Goal: Information Seeking & Learning: Learn about a topic

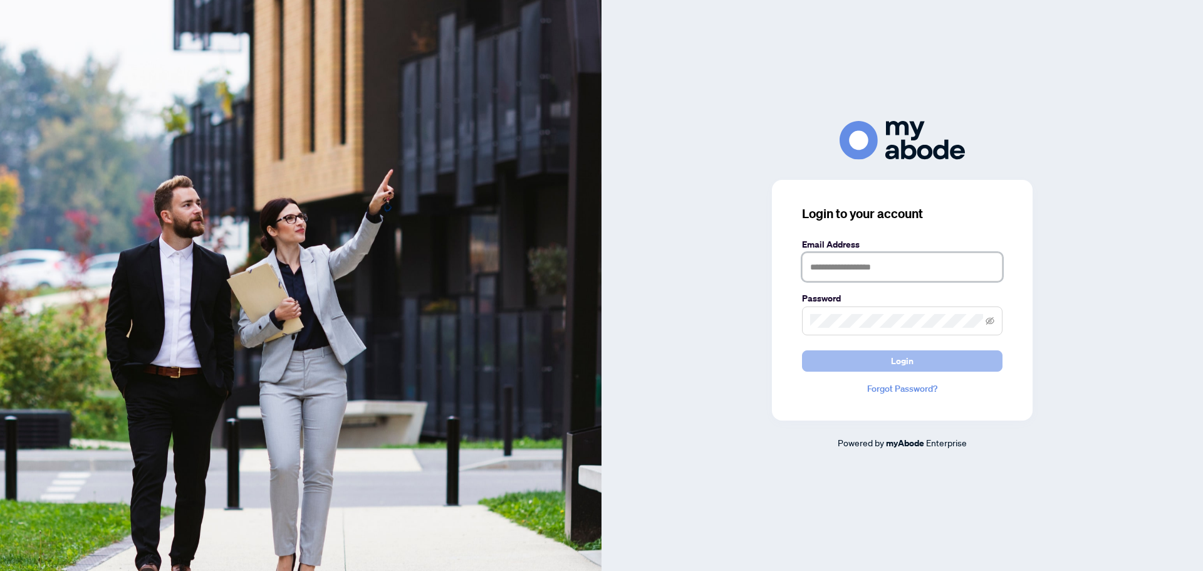
type input "**********"
click at [908, 364] on span "Login" at bounding box center [902, 361] width 23 height 20
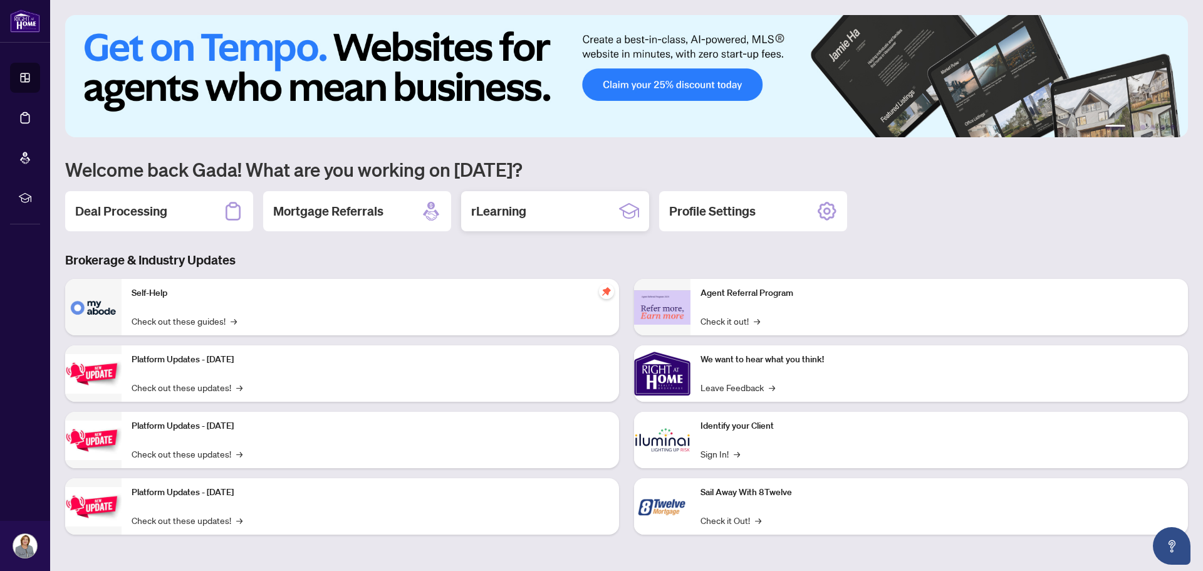
click at [498, 214] on h2 "rLearning" at bounding box center [498, 211] width 55 height 18
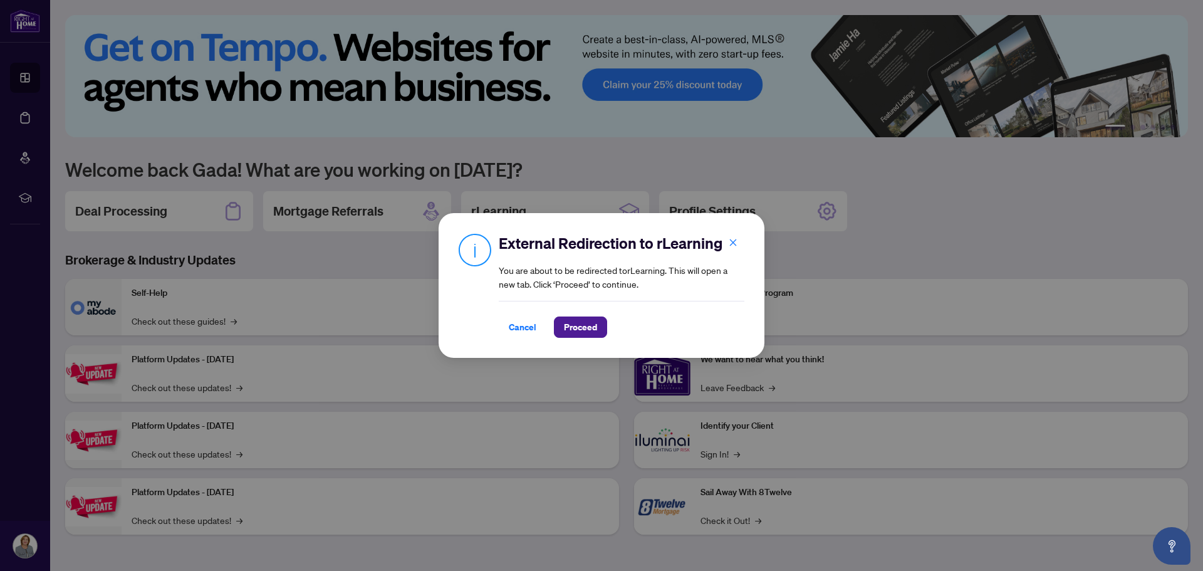
click at [566, 132] on div "External Redirection to rLearning You are about to be redirected to rLearning .…" at bounding box center [601, 285] width 1203 height 571
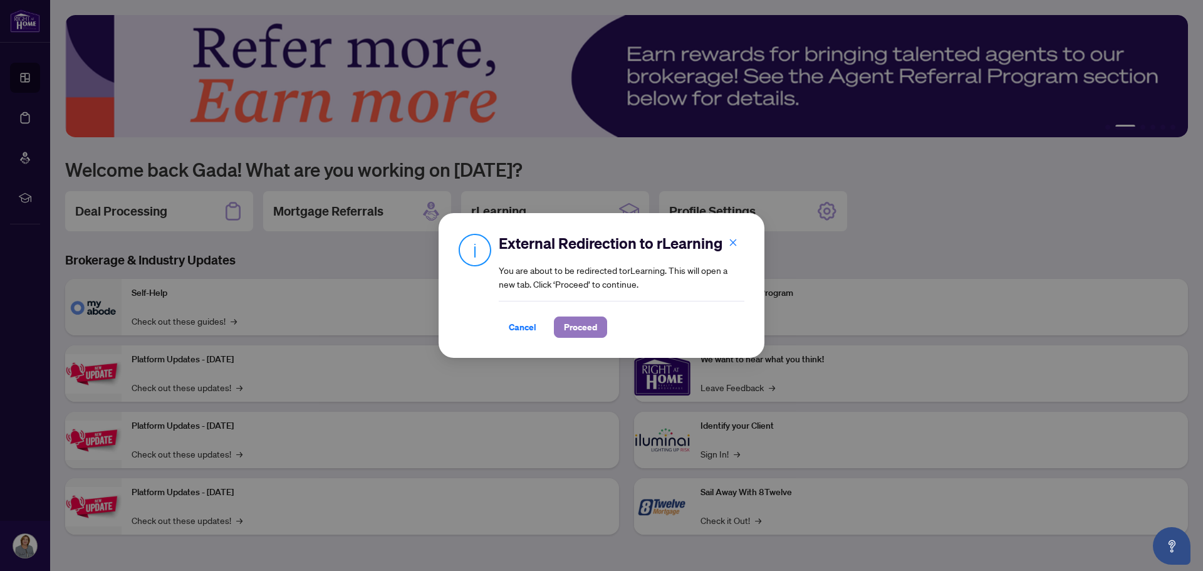
click at [578, 328] on span "Proceed" at bounding box center [580, 327] width 33 height 20
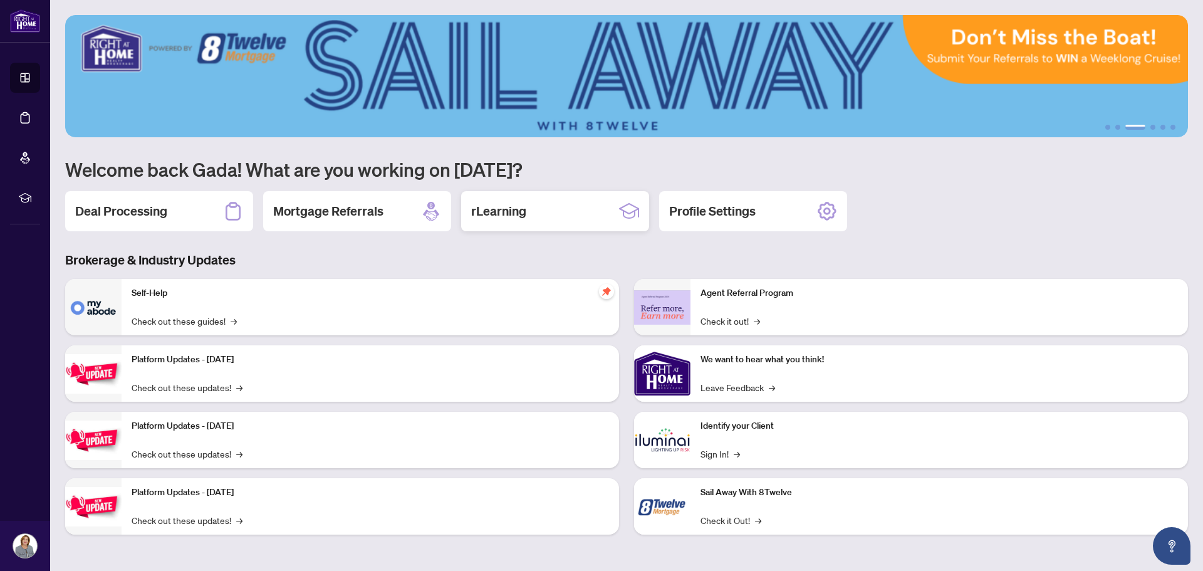
click at [508, 211] on h2 "rLearning" at bounding box center [498, 211] width 55 height 18
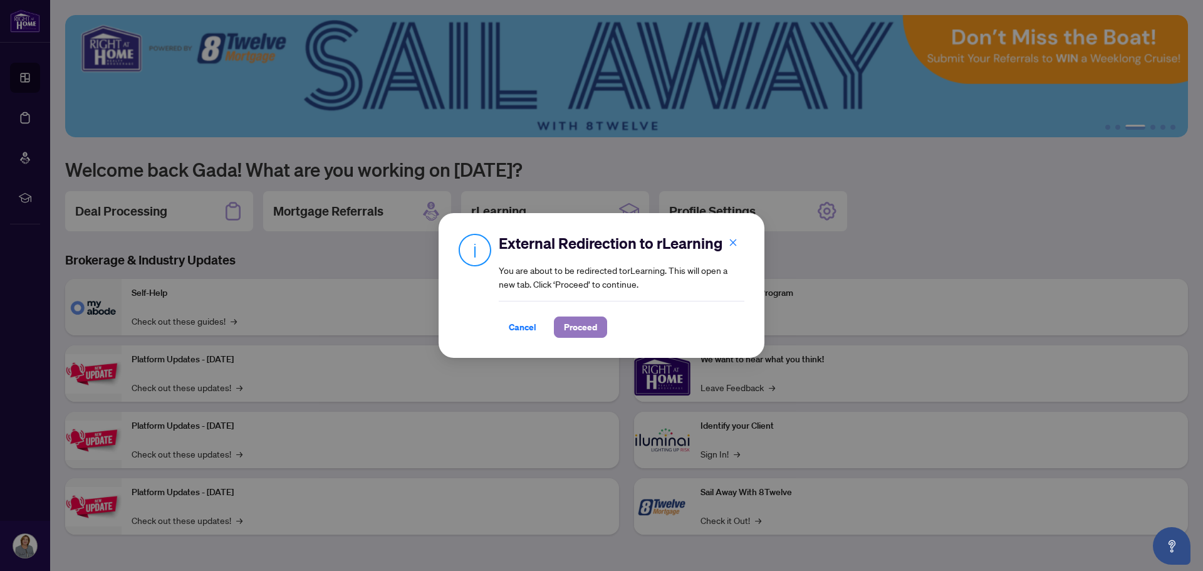
click at [577, 323] on span "Proceed" at bounding box center [580, 327] width 33 height 20
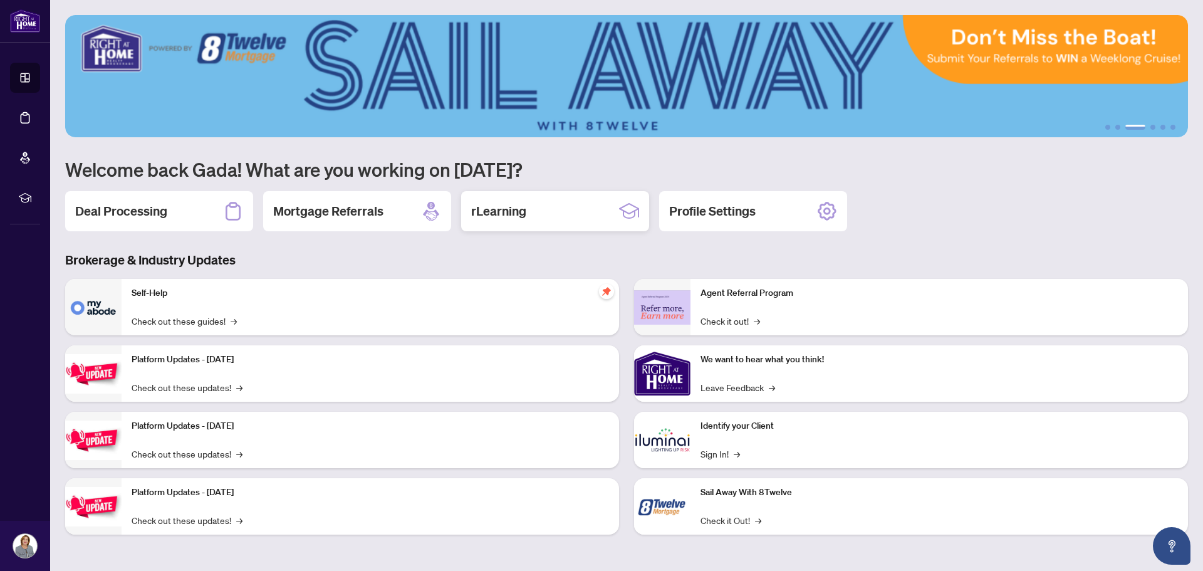
click at [508, 211] on h2 "rLearning" at bounding box center [498, 211] width 55 height 18
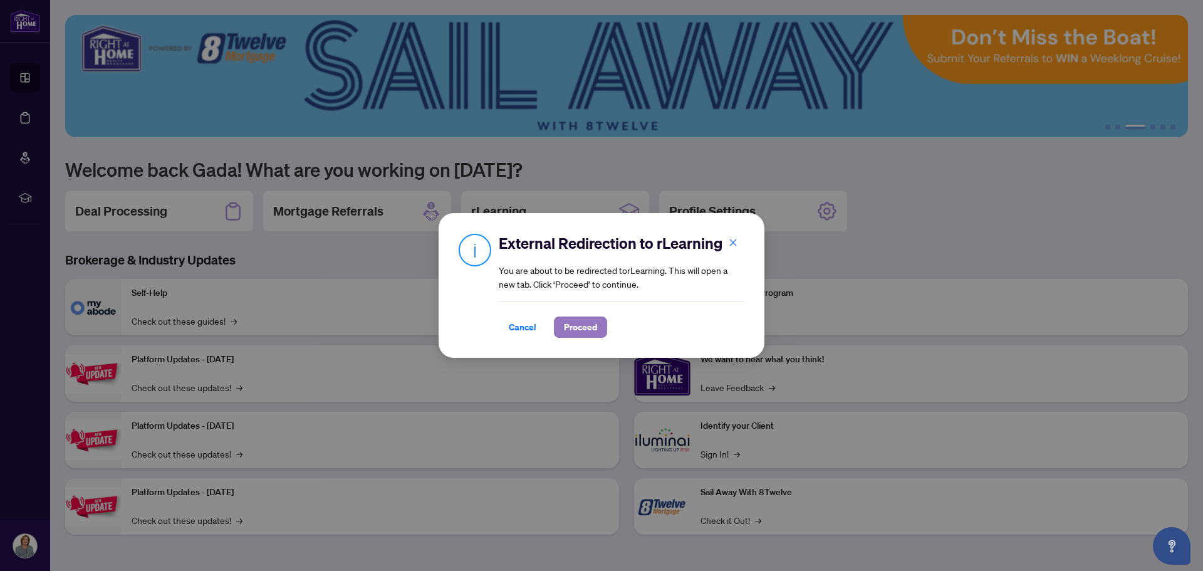
click at [594, 331] on span "Proceed" at bounding box center [580, 327] width 33 height 20
